Goal: Task Accomplishment & Management: Use online tool/utility

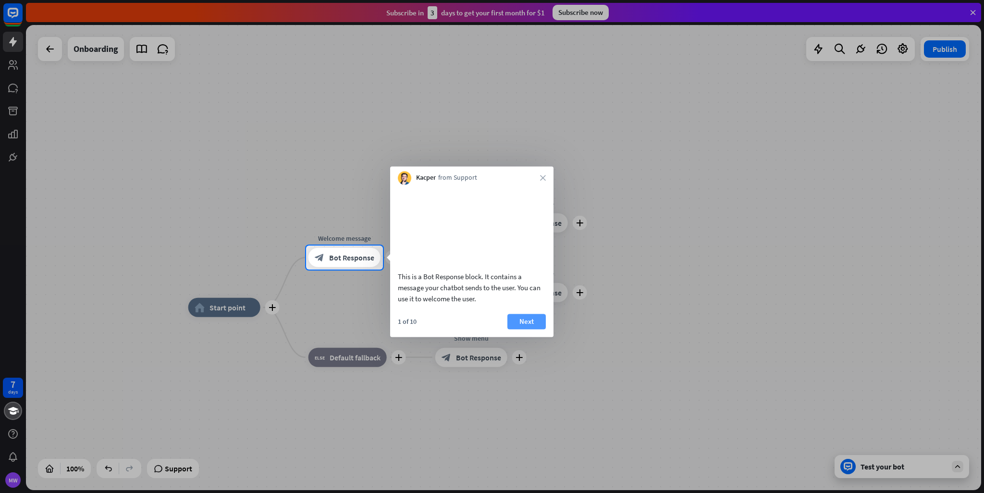
click at [531, 327] on button "Next" at bounding box center [526, 321] width 38 height 15
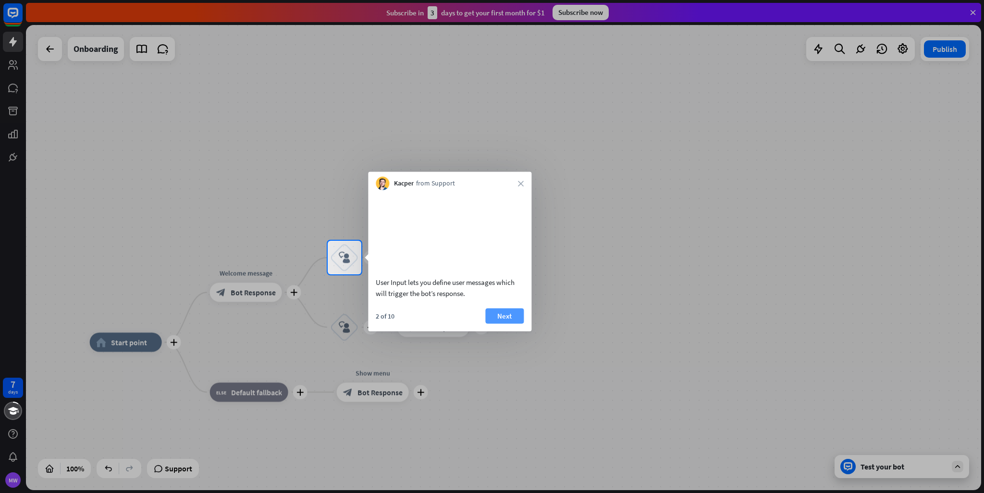
click at [503, 323] on button "Next" at bounding box center [504, 315] width 38 height 15
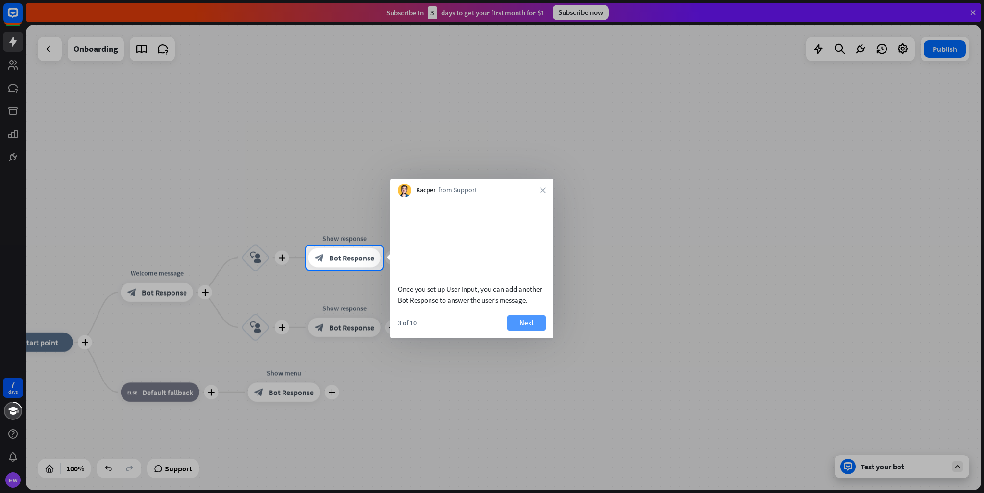
click at [528, 321] on button "Next" at bounding box center [526, 322] width 38 height 15
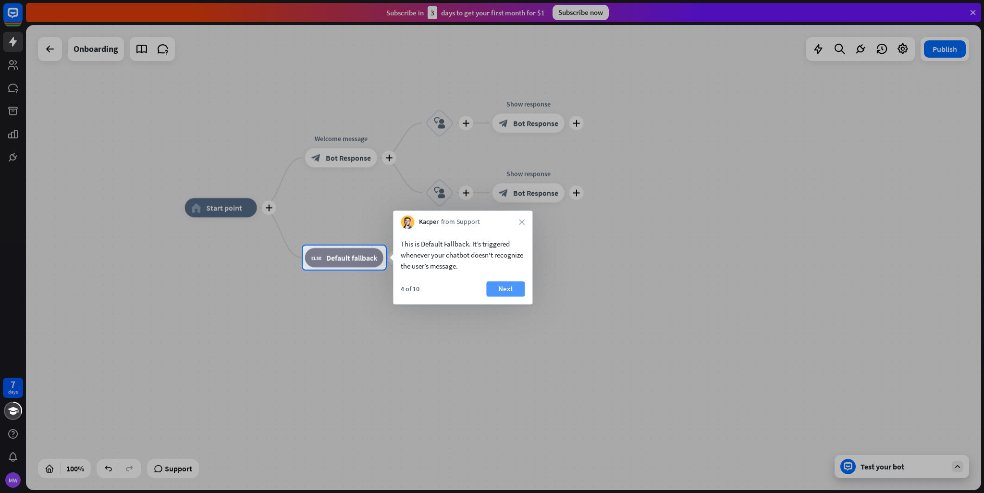
click at [522, 287] on button "Next" at bounding box center [505, 288] width 38 height 15
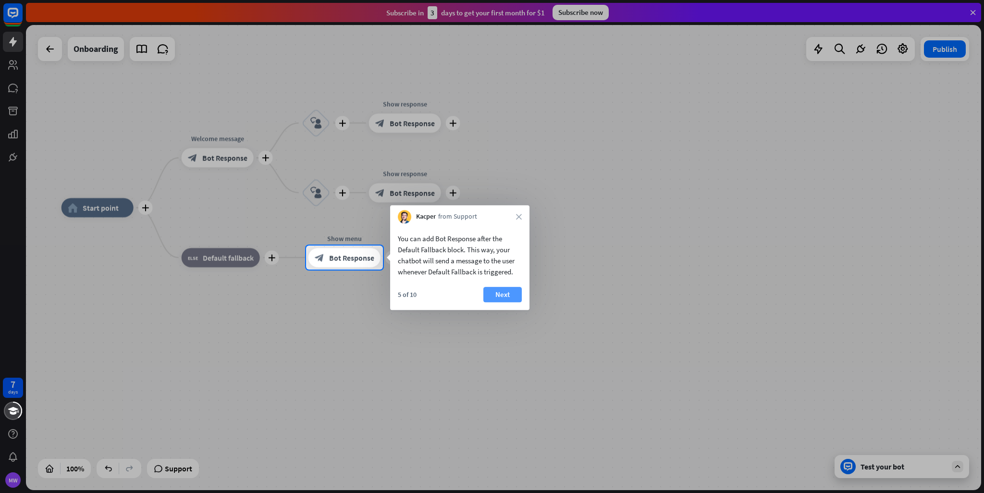
click at [512, 302] on button "Next" at bounding box center [502, 294] width 38 height 15
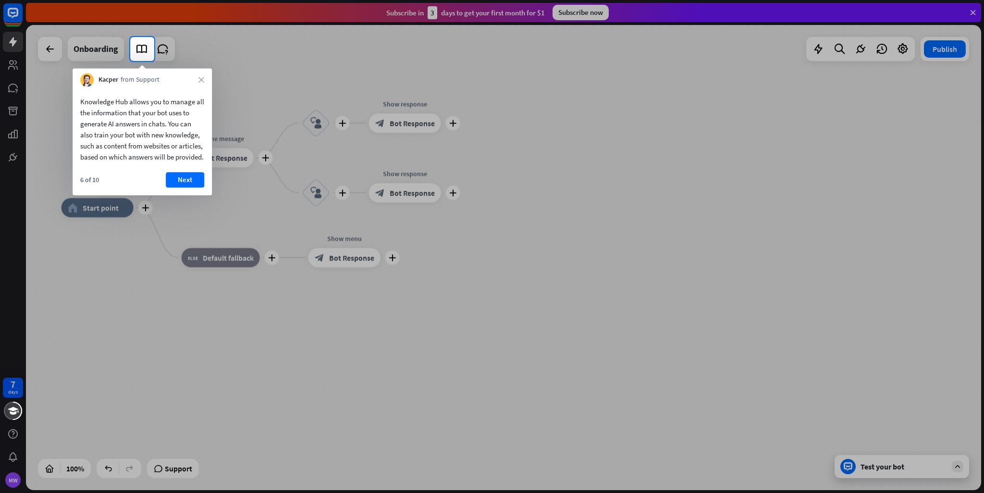
click at [205, 194] on div "6 of 10 Next" at bounding box center [142, 183] width 139 height 23
click at [192, 187] on button "Next" at bounding box center [185, 179] width 38 height 15
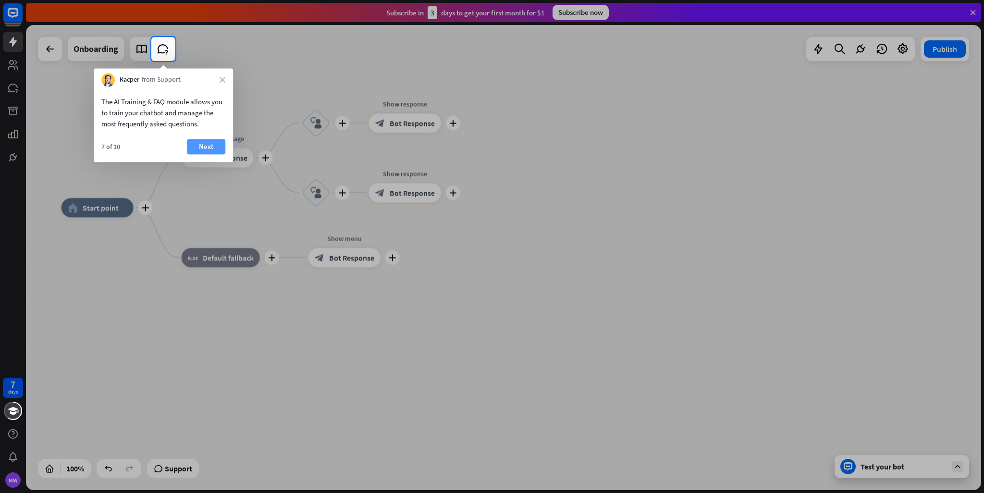
click at [223, 147] on button "Next" at bounding box center [206, 146] width 38 height 15
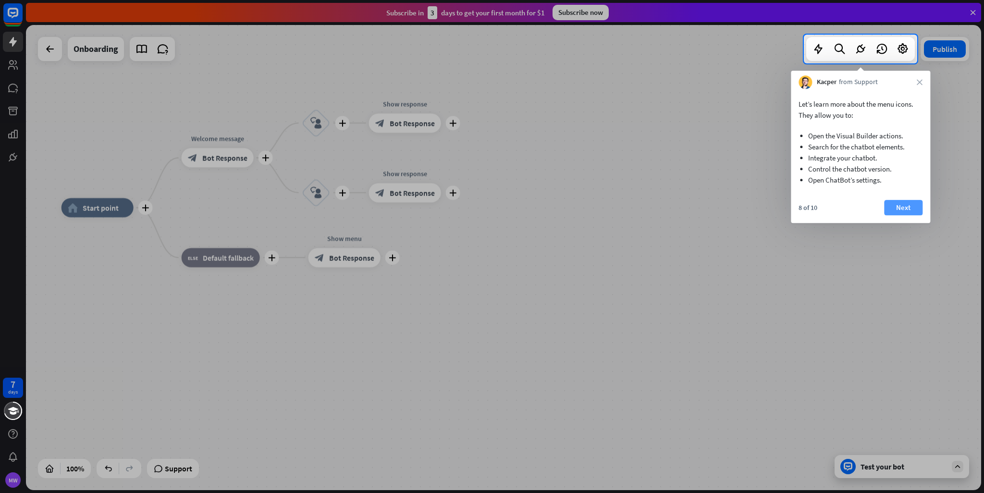
click at [907, 199] on div "Let’s learn more about the menu icons. They allow you to: Open the Visual Build…" at bounding box center [860, 156] width 139 height 134
click at [906, 203] on button "Next" at bounding box center [903, 207] width 38 height 15
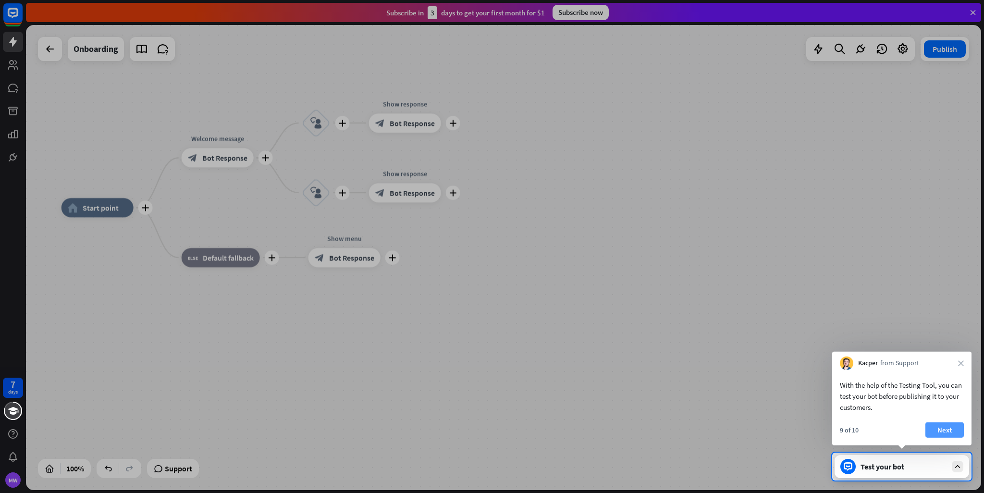
click at [932, 428] on button "Next" at bounding box center [944, 429] width 38 height 15
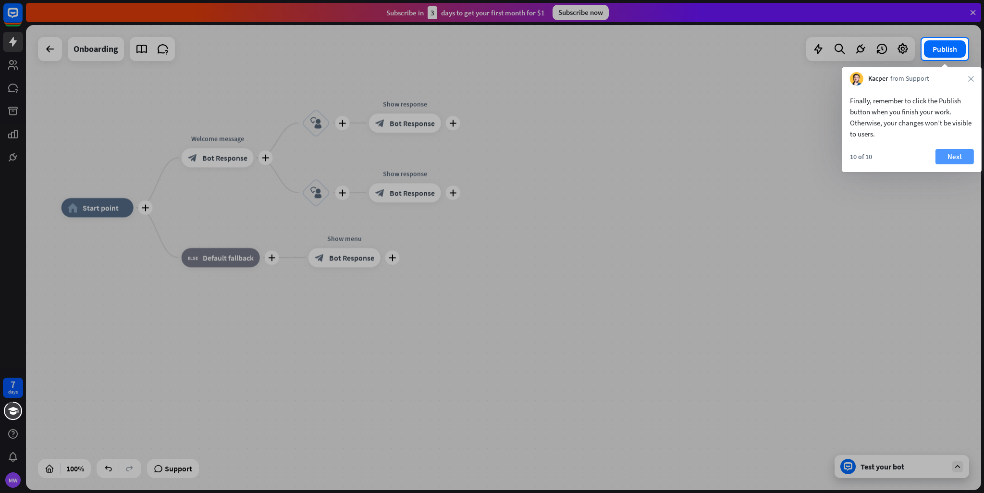
click at [956, 155] on button "Next" at bounding box center [954, 156] width 38 height 15
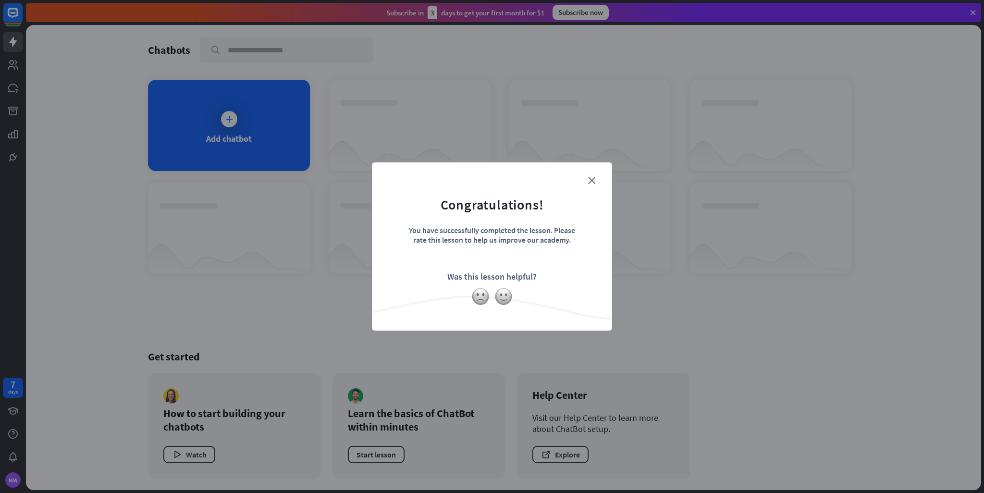
click at [597, 175] on form "Congratulations! You have successfully completed the lesson. Please rate this l…" at bounding box center [492, 231] width 216 height 115
click at [605, 175] on div "close Congratulations! You have successfully completed the lesson. Please rate …" at bounding box center [492, 246] width 240 height 168
click at [594, 175] on form "Congratulations! You have successfully completed the lesson. Please rate this l…" at bounding box center [492, 231] width 216 height 115
click at [594, 177] on icon "close" at bounding box center [591, 180] width 7 height 7
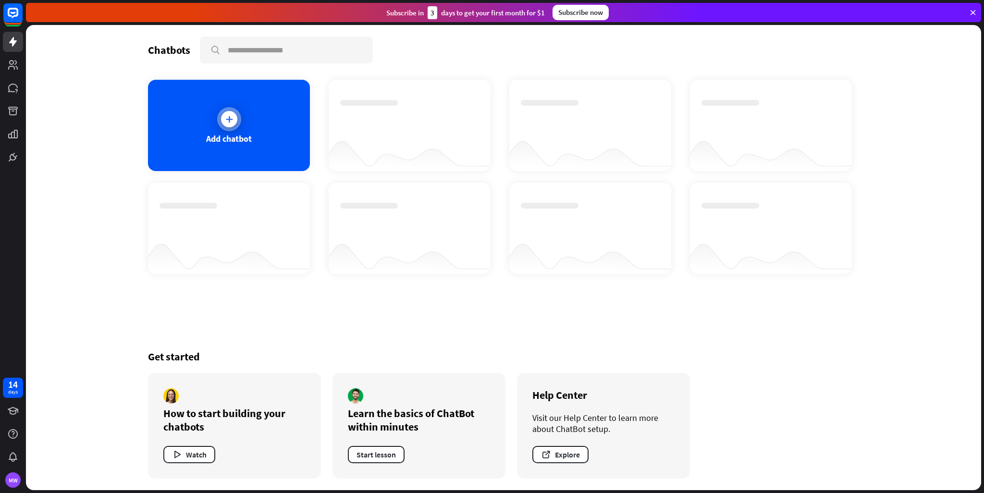
click at [227, 116] on icon at bounding box center [229, 119] width 10 height 10
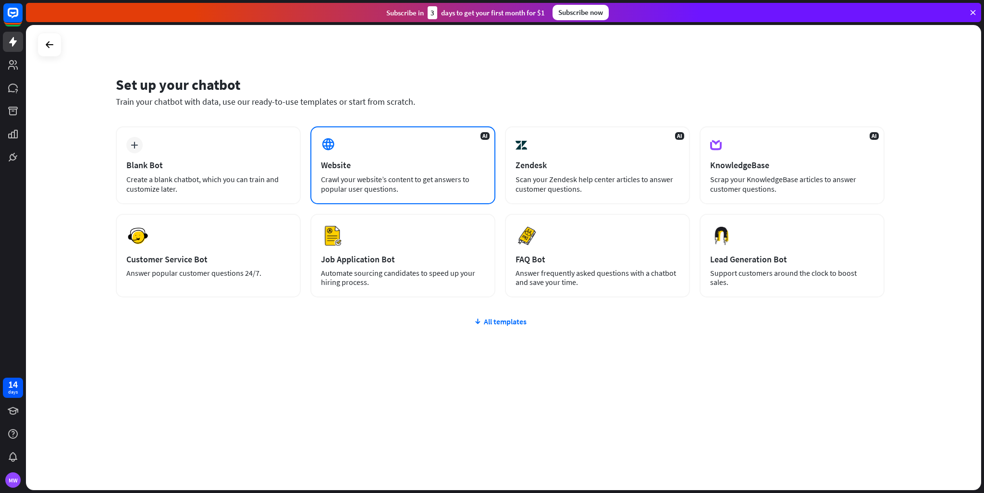
click at [360, 164] on div "Website" at bounding box center [403, 164] width 164 height 11
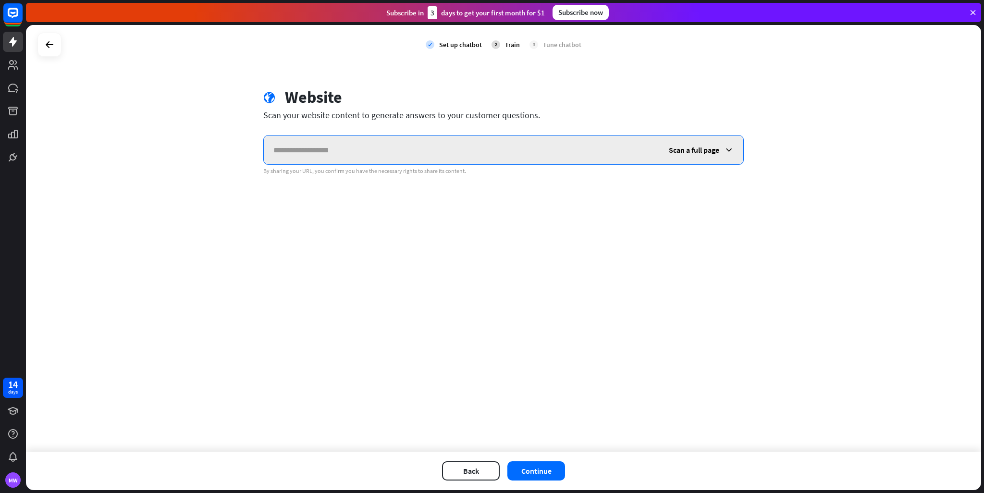
paste input "**********"
type input "**********"
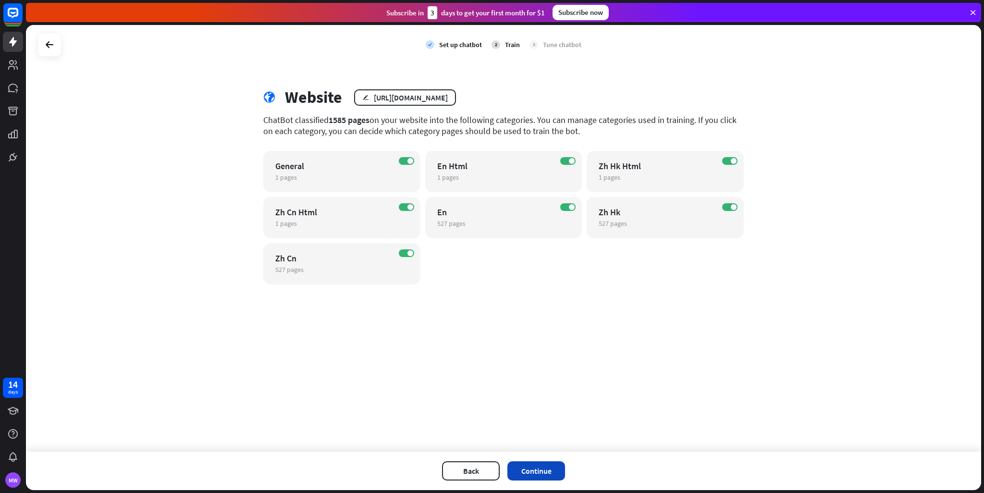
click at [542, 468] on button "Continue" at bounding box center [536, 470] width 58 height 19
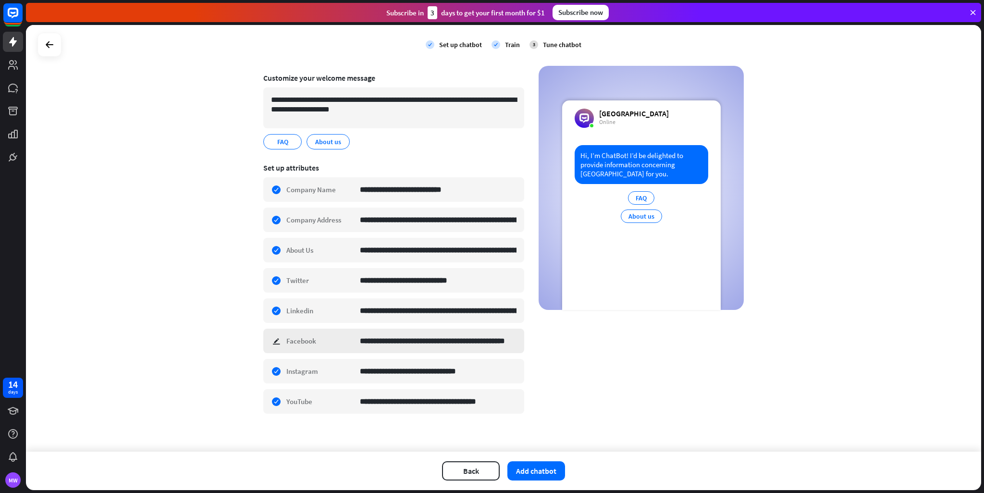
scroll to position [63, 0]
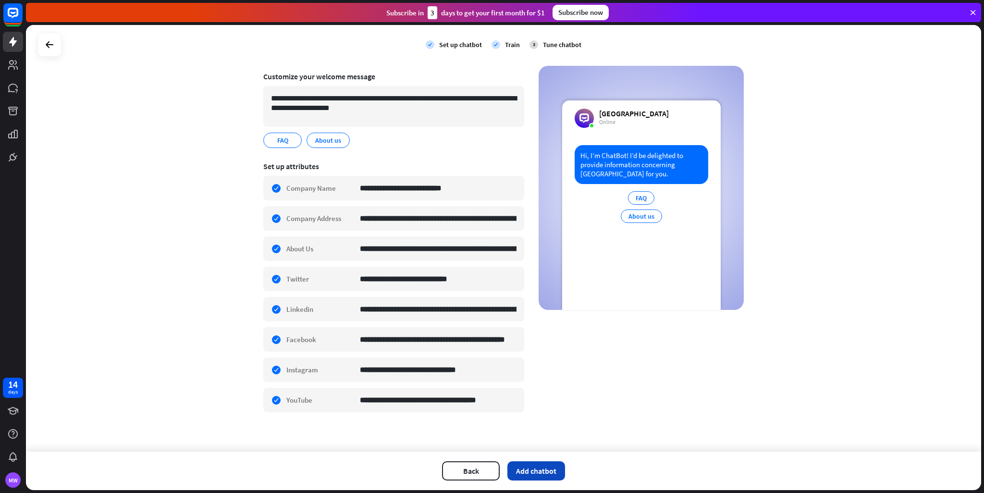
click at [551, 471] on button "Add chatbot" at bounding box center [536, 470] width 58 height 19
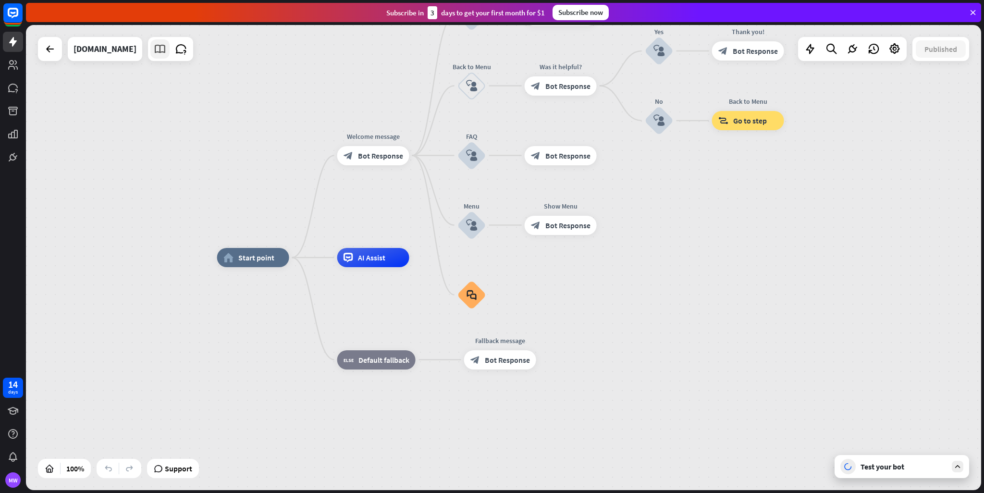
click at [152, 50] on link at bounding box center [159, 48] width 19 height 19
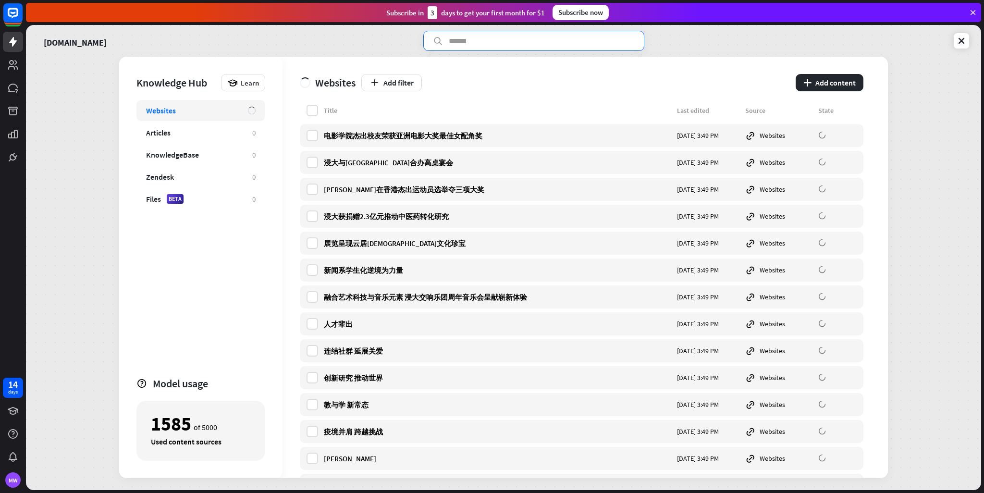
click at [507, 41] on input "text" at bounding box center [533, 41] width 221 height 20
click at [532, 43] on input "text" at bounding box center [533, 41] width 221 height 20
type input "****"
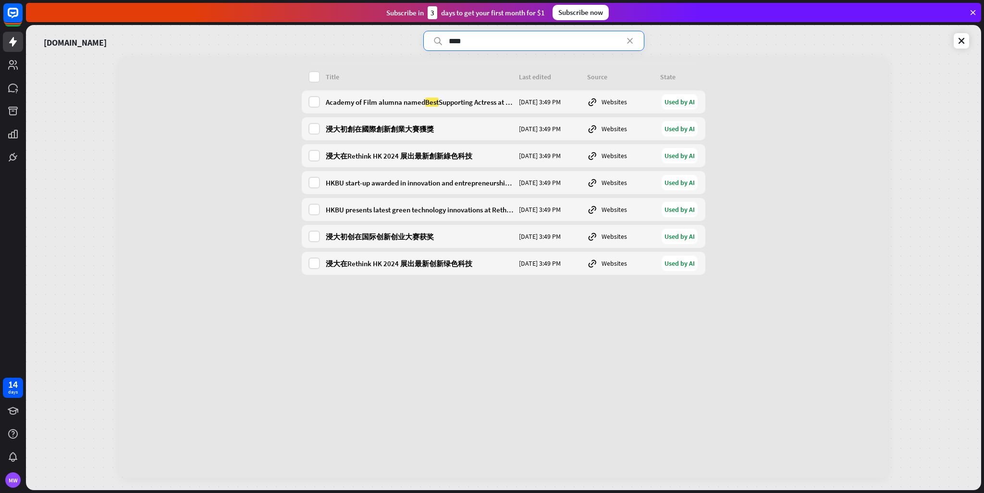
click at [630, 43] on icon at bounding box center [630, 41] width 10 height 10
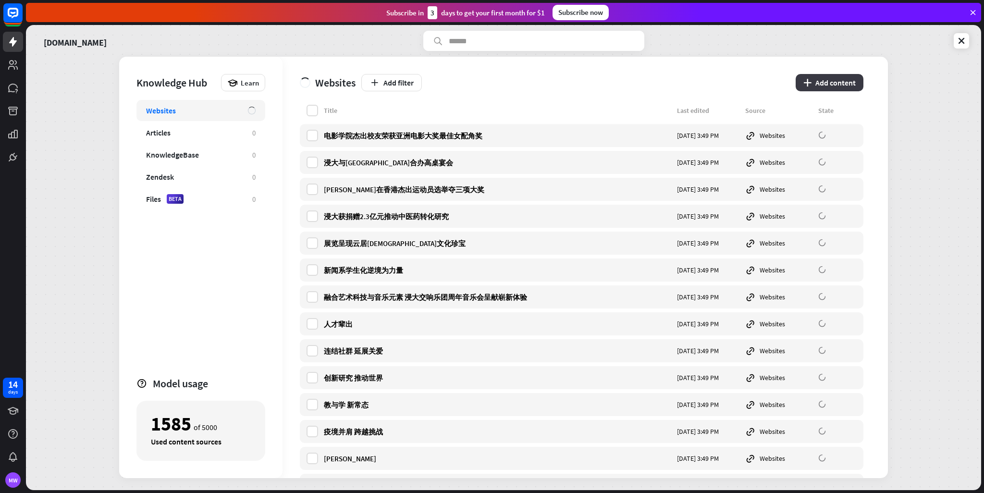
click at [819, 74] on button "plus Add content" at bounding box center [829, 82] width 68 height 17
type input "****"
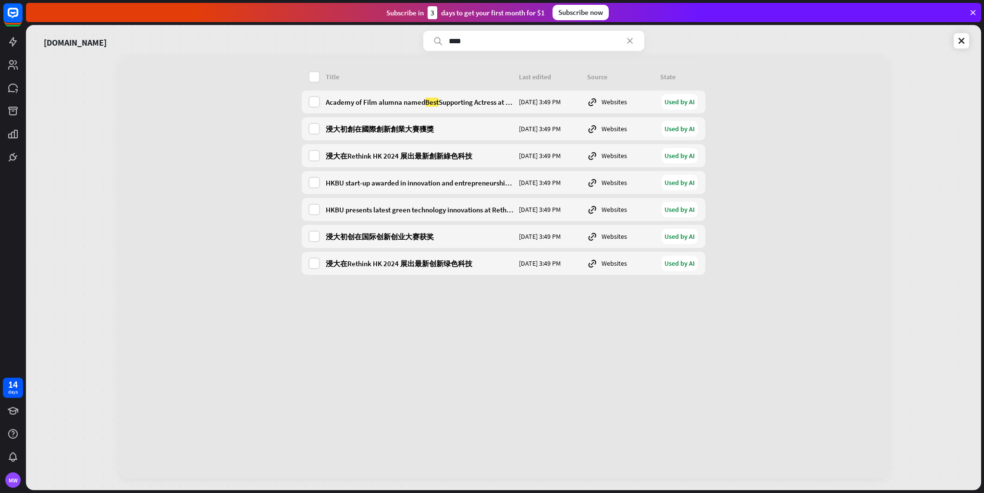
drag, startPoint x: 644, startPoint y: 48, endPoint x: 639, endPoint y: 47, distance: 5.5
click at [644, 49] on div "****" at bounding box center [533, 41] width 221 height 20
click at [633, 39] on icon at bounding box center [630, 41] width 10 height 10
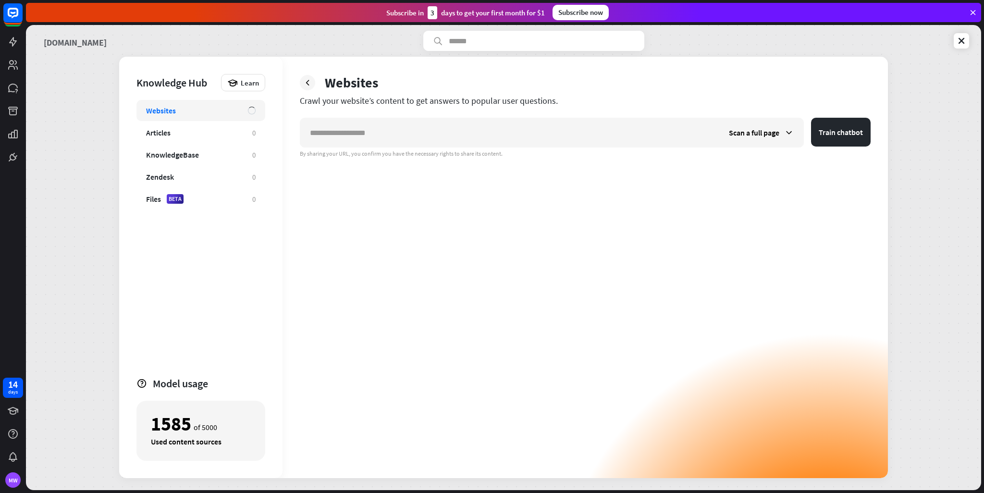
click at [62, 35] on link "[DOMAIN_NAME]" at bounding box center [75, 41] width 63 height 20
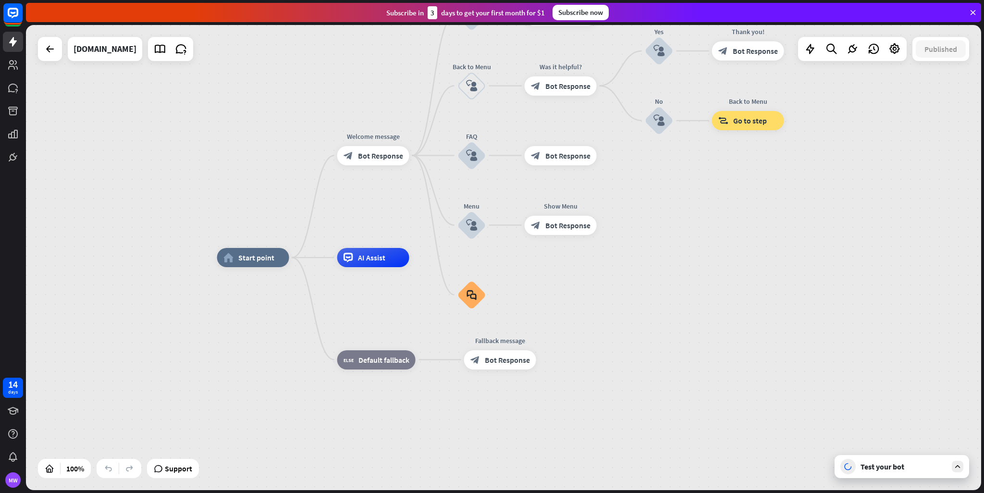
click at [907, 466] on div "Test your bot" at bounding box center [903, 467] width 86 height 10
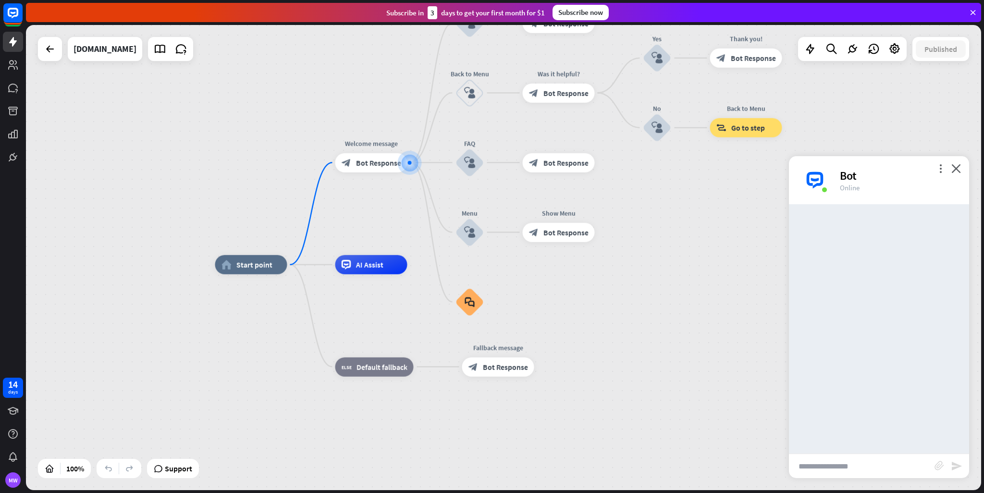
click at [851, 463] on input "text" at bounding box center [862, 466] width 146 height 24
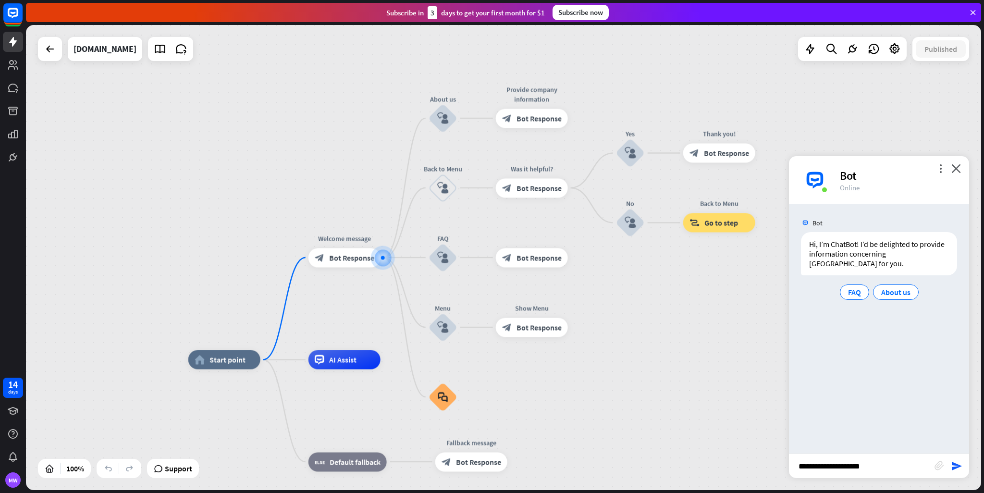
type input "**********"
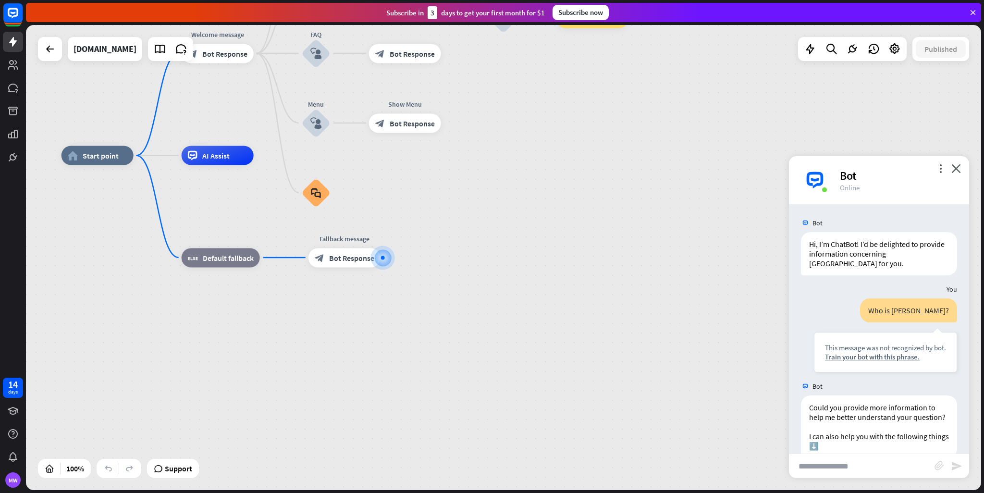
scroll to position [54, 0]
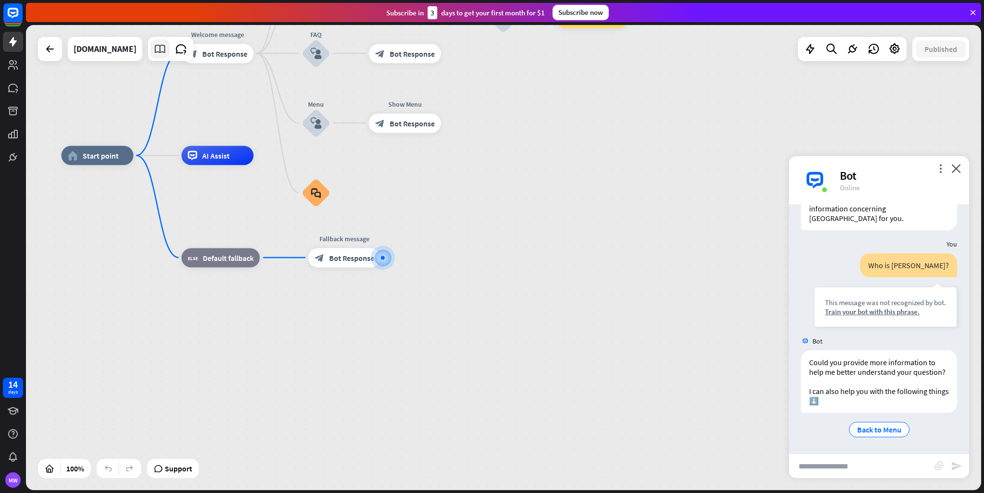
click at [154, 52] on icon at bounding box center [160, 49] width 12 height 12
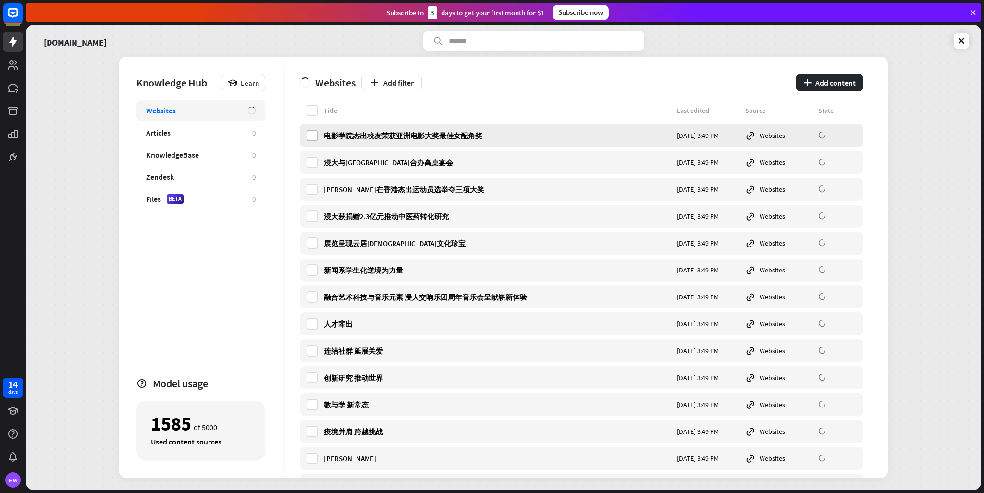
click at [315, 139] on label at bounding box center [312, 136] width 12 height 12
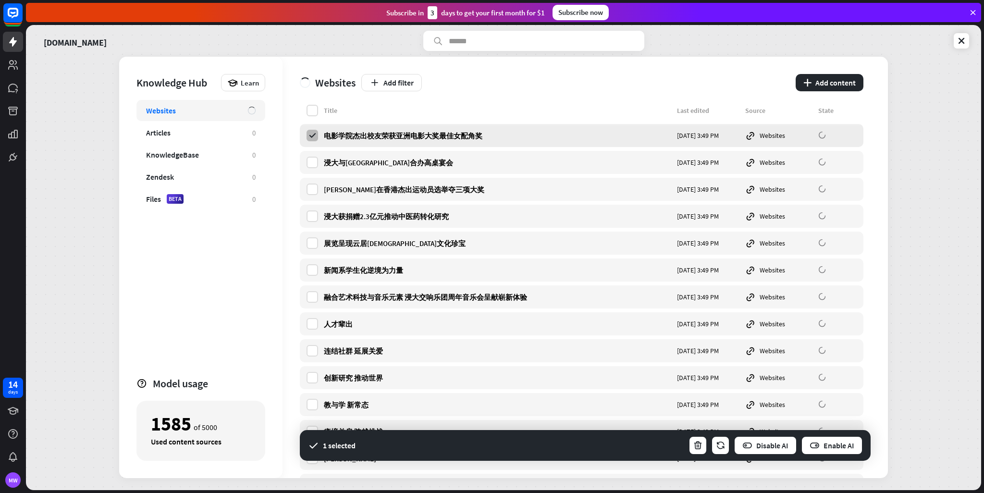
click at [309, 133] on icon at bounding box center [312, 135] width 9 height 9
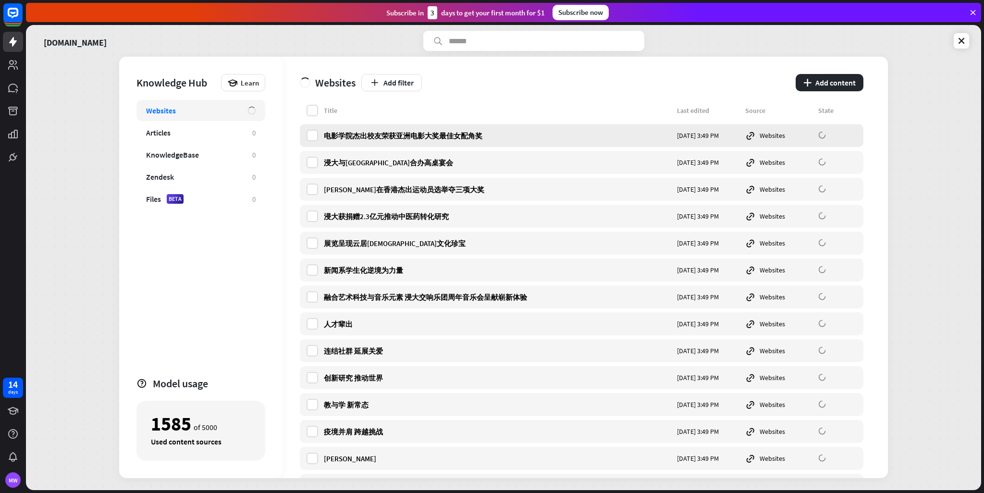
click at [305, 137] on div "电影学院杰出校友荣获亚洲电影大奖最佳女配角奖 [DATE] 3:49 PM Websites" at bounding box center [581, 135] width 563 height 23
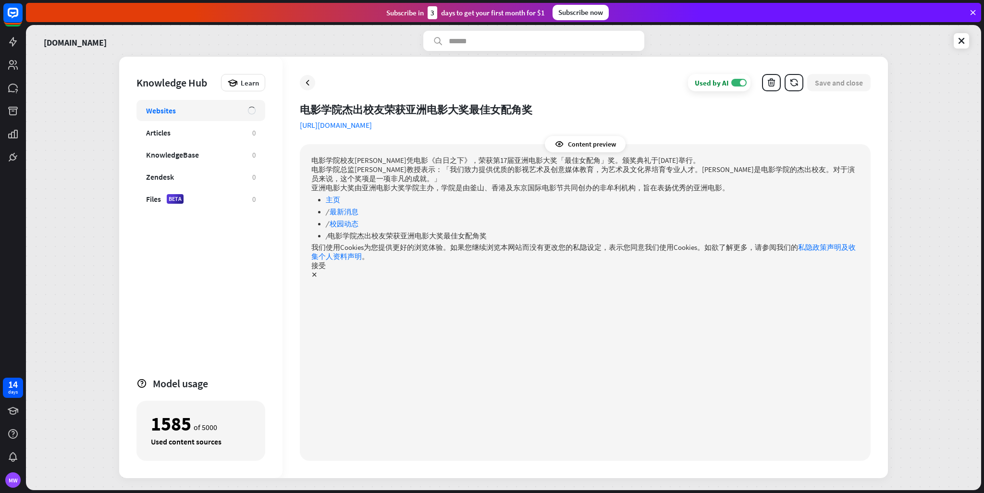
click at [312, 277] on p "✕" at bounding box center [585, 274] width 548 height 9
click at [299, 81] on div "Used by AI ON Save and close 电影学院杰出校友荣获亚洲电影大奖最佳女配角奖 [URL][DOMAIN_NAME] Content …" at bounding box center [584, 267] width 605 height 421
click at [304, 81] on icon at bounding box center [308, 83] width 10 height 10
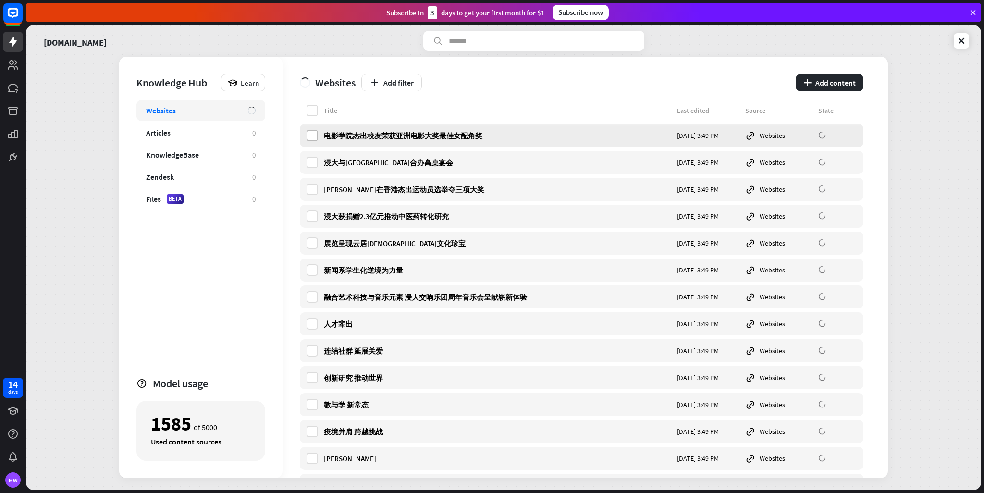
click at [313, 137] on label at bounding box center [312, 136] width 12 height 12
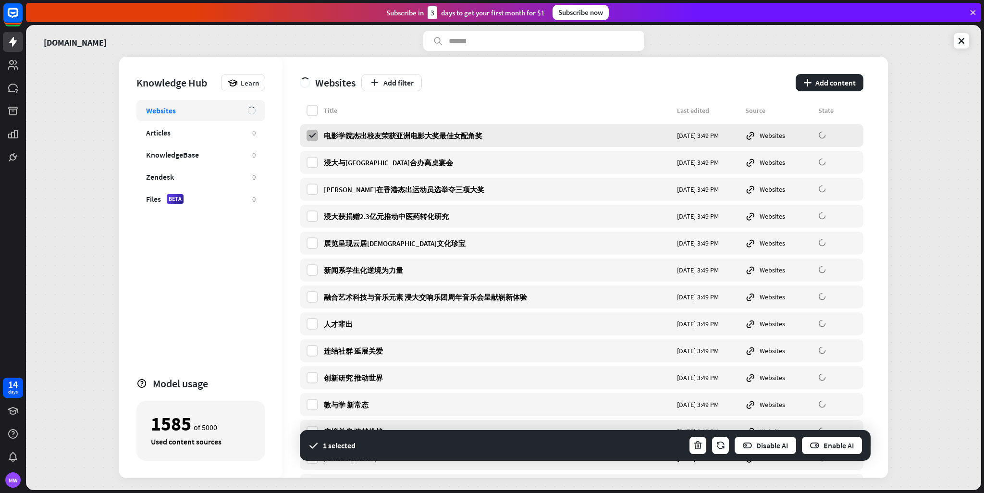
click at [313, 137] on icon at bounding box center [312, 135] width 9 height 9
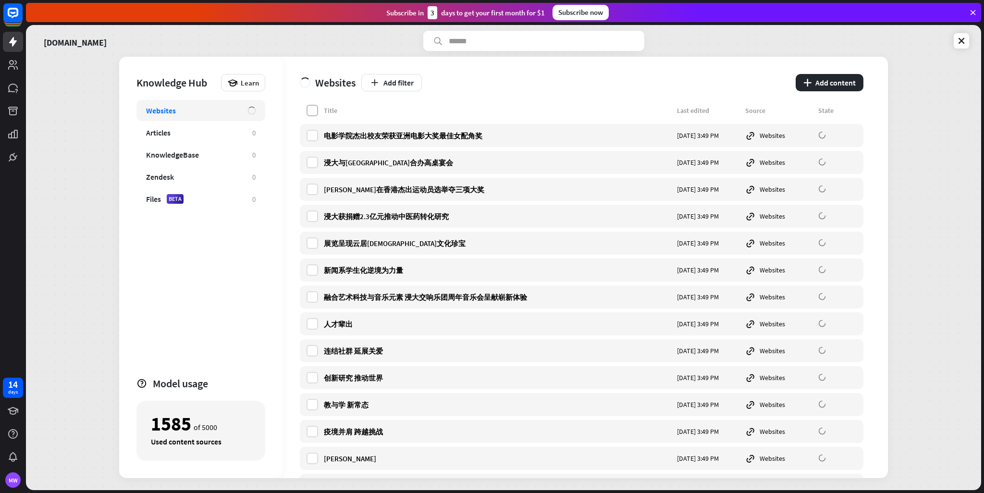
click at [315, 110] on label at bounding box center [312, 111] width 12 height 12
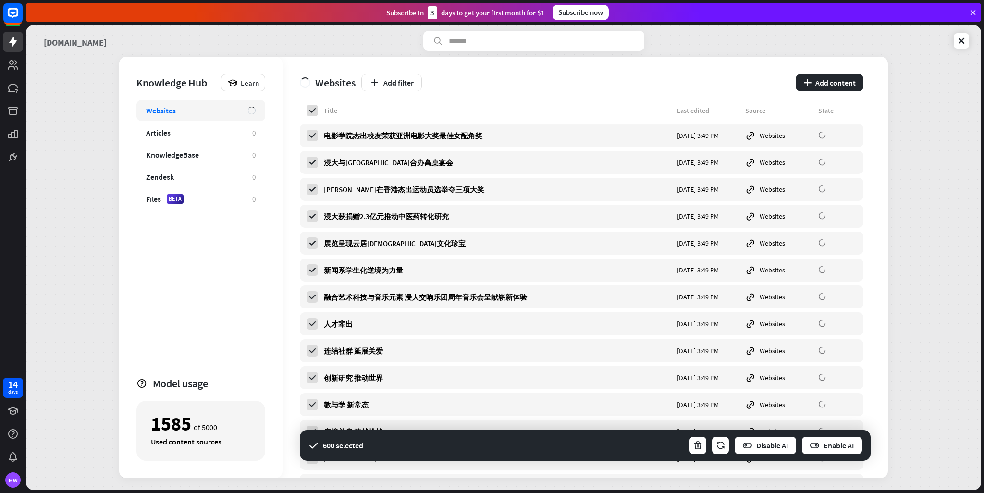
click at [55, 36] on link "[DOMAIN_NAME]" at bounding box center [75, 41] width 63 height 20
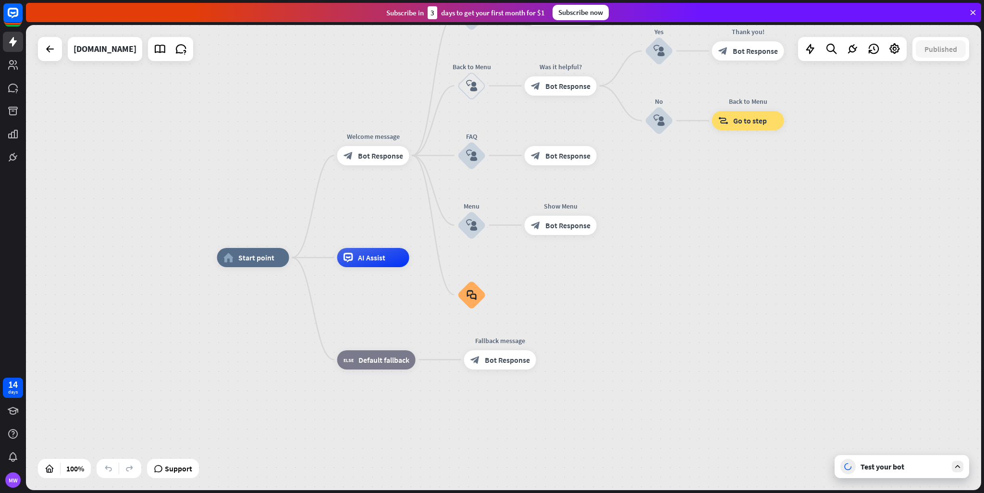
click at [902, 466] on div "Test your bot" at bounding box center [903, 467] width 86 height 10
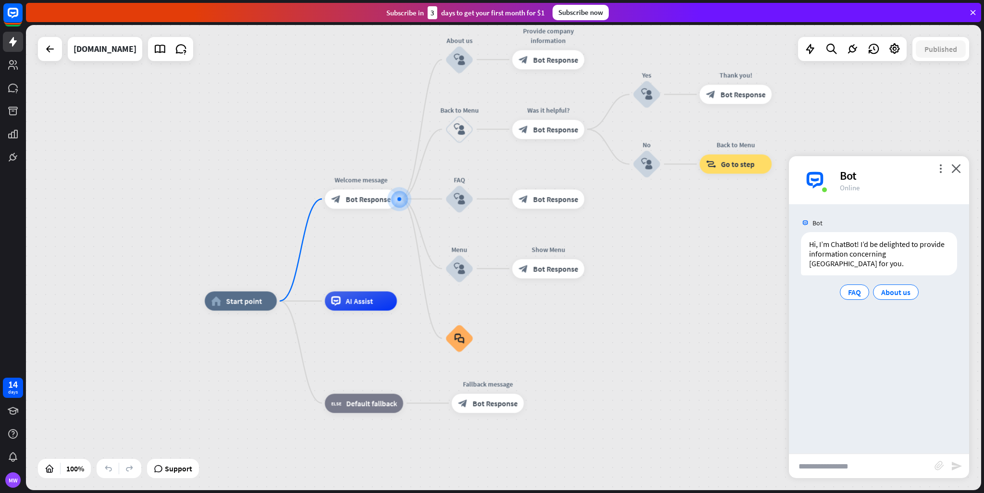
click at [876, 469] on input "text" at bounding box center [862, 466] width 146 height 24
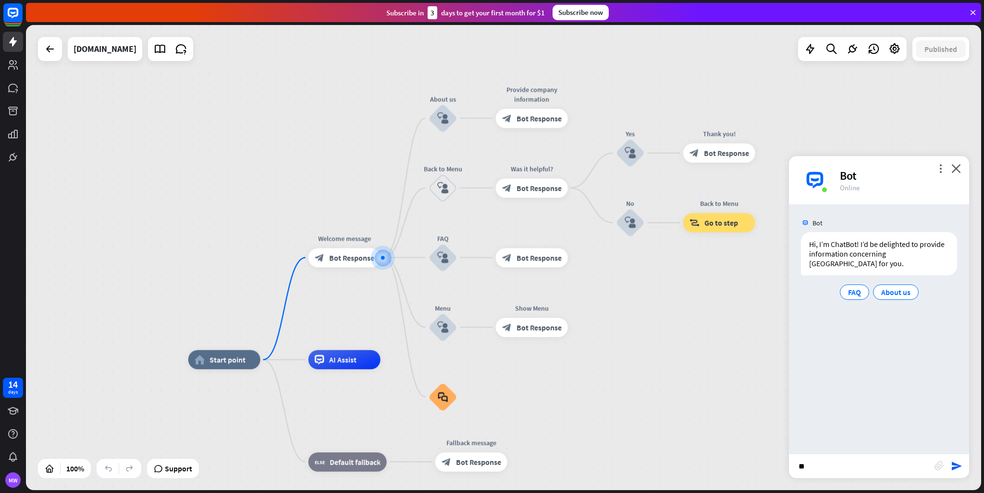
type input "*"
type input "**********"
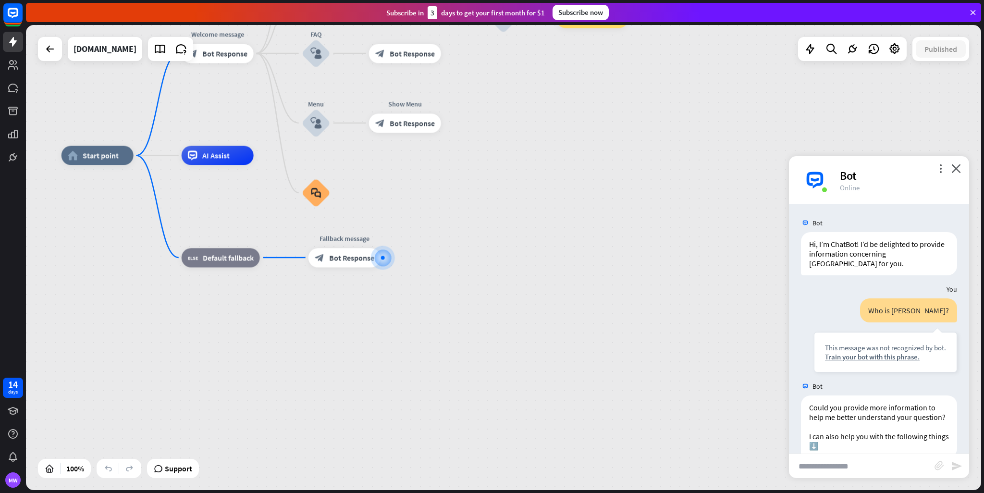
scroll to position [54, 0]
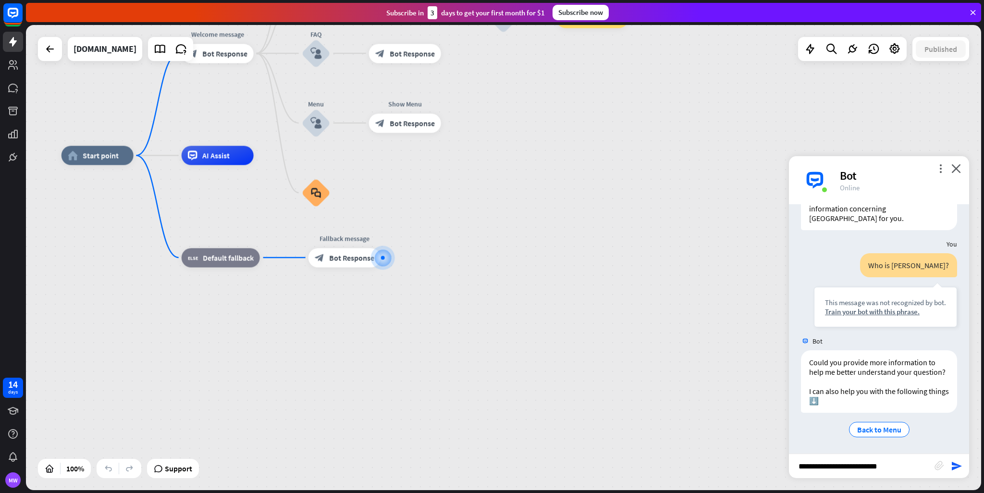
type input "**********"
click at [886, 307] on div "Train your bot with this phrase." at bounding box center [885, 311] width 121 height 9
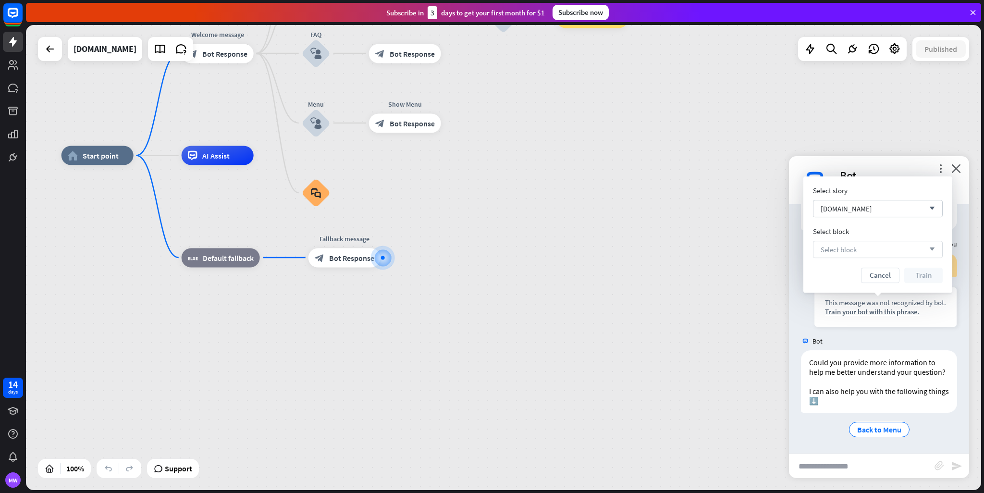
click at [872, 254] on div "Select block arrow_down" at bounding box center [878, 249] width 130 height 17
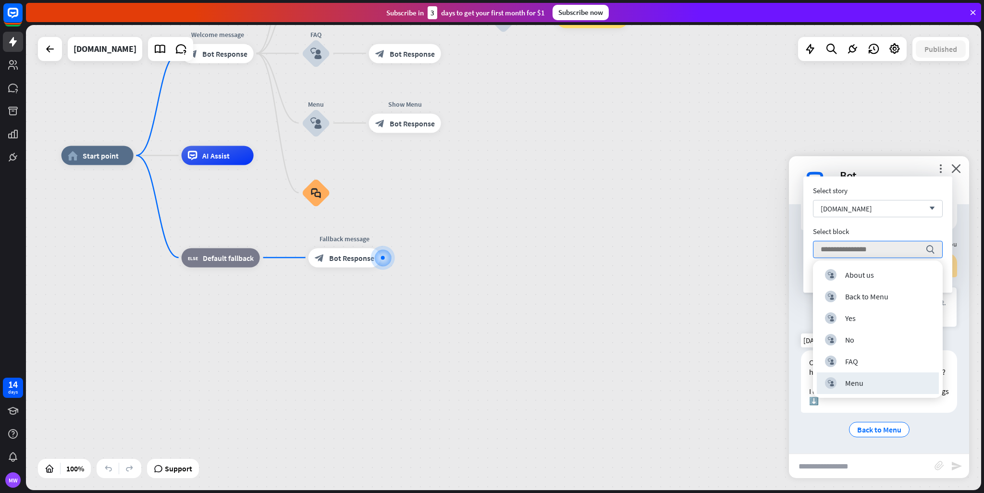
click at [941, 426] on div "Back to Menu" at bounding box center [879, 429] width 156 height 19
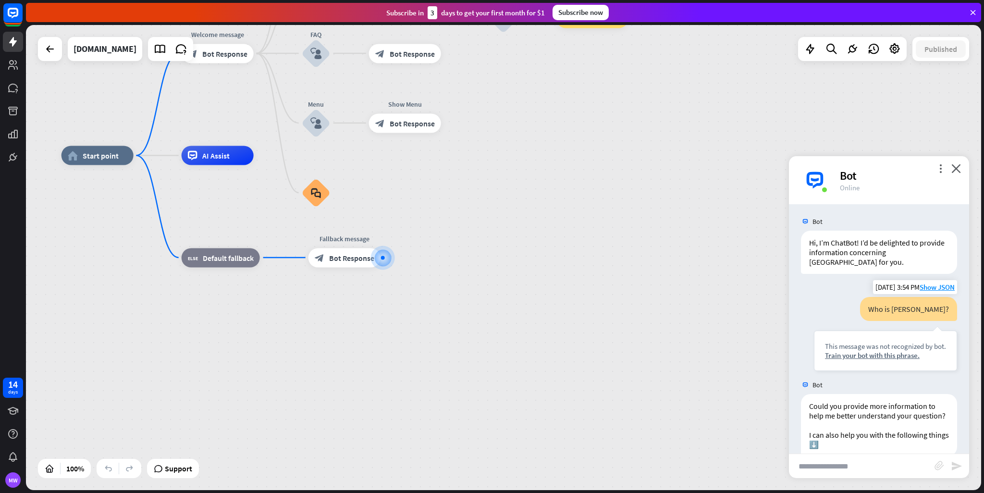
scroll to position [0, 0]
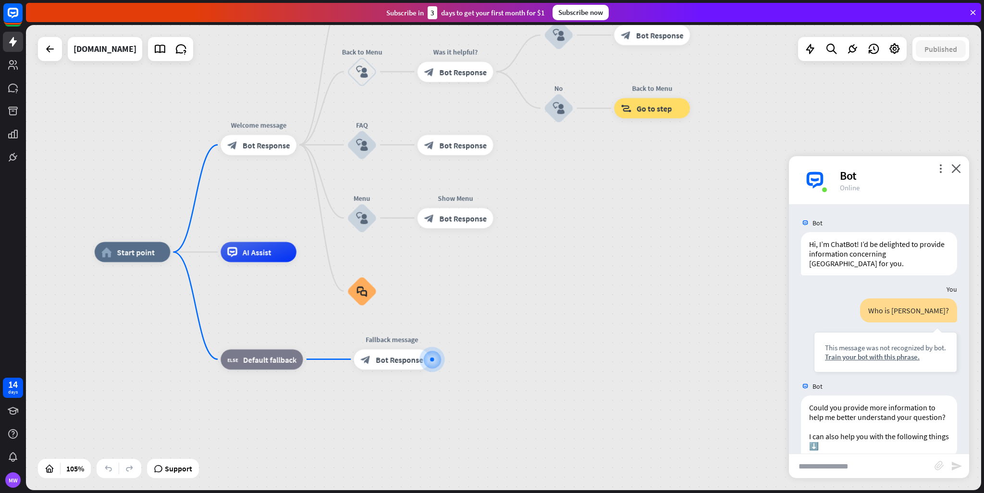
drag, startPoint x: 501, startPoint y: 309, endPoint x: 557, endPoint y: 414, distance: 118.0
click at [557, 414] on div "home_2 Start point Welcome message block_bot_response Bot Response About us blo…" at bounding box center [596, 496] width 1002 height 488
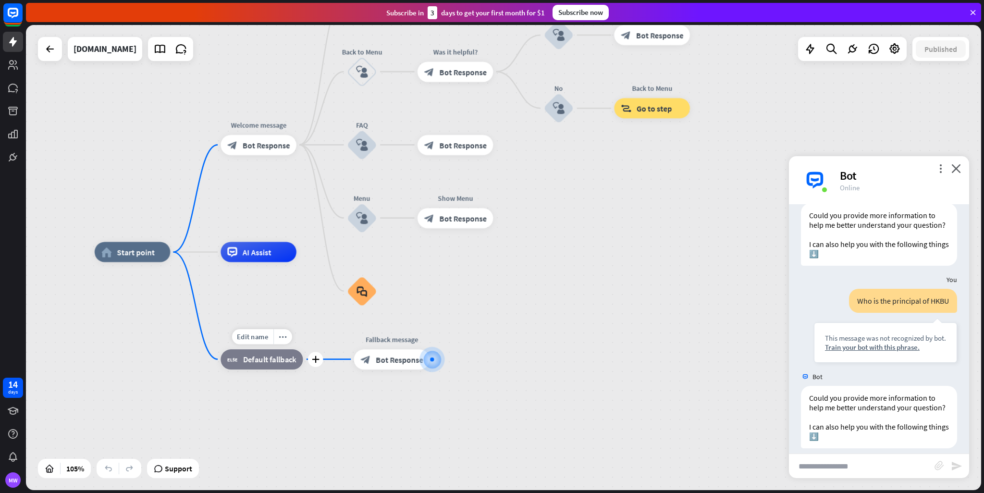
click at [275, 369] on div "Edit name more_horiz plus block_fallback Default fallback" at bounding box center [261, 359] width 82 height 20
click at [257, 340] on span "Edit name" at bounding box center [252, 336] width 31 height 9
click at [599, 321] on div "home_2 Start point Welcome message block_bot_response Bot Response About us blo…" at bounding box center [596, 496] width 1002 height 488
